Goal: Transaction & Acquisition: Book appointment/travel/reservation

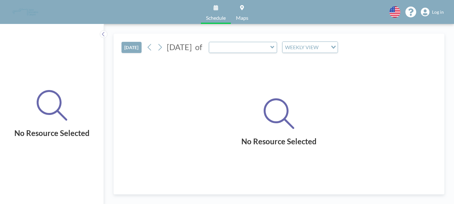
click at [45, 114] on icon at bounding box center [52, 105] width 31 height 31
click at [214, 11] on link "Schedule" at bounding box center [216, 12] width 30 height 24
click at [444, 11] on span "Log in" at bounding box center [438, 12] width 12 height 6
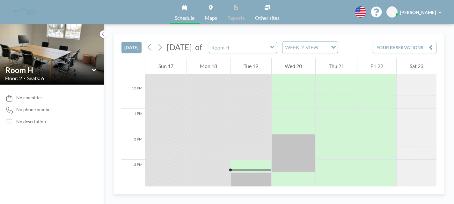
scroll to position [301, 0]
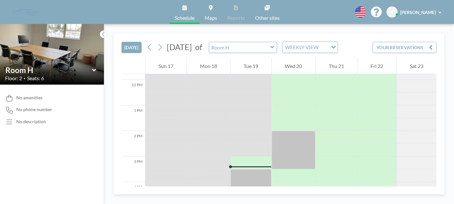
click at [189, 8] on link "Schedule" at bounding box center [185, 12] width 30 height 24
click at [211, 42] on input "text" at bounding box center [239, 47] width 61 height 11
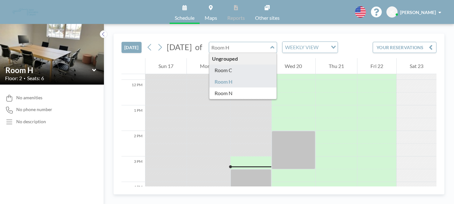
type input "Room C"
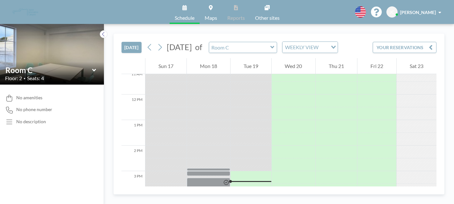
scroll to position [301, 0]
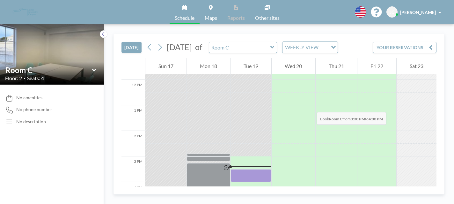
click at [251, 169] on div at bounding box center [251, 175] width 41 height 13
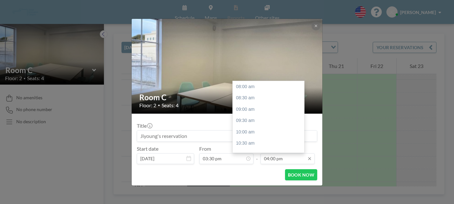
scroll to position [163, 0]
click at [284, 153] on input "04:00 pm" at bounding box center [288, 158] width 54 height 11
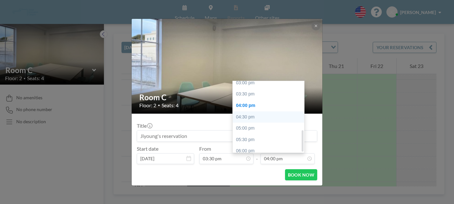
click at [280, 111] on div "04:30 pm" at bounding box center [268, 116] width 71 height 11
type input "04:30 pm"
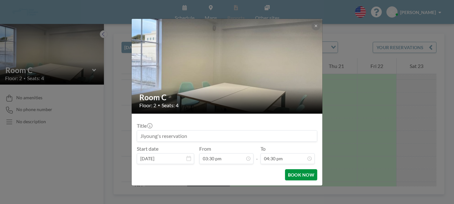
click at [285, 169] on button "BOOK NOW" at bounding box center [301, 174] width 32 height 11
